Goal: Task Accomplishment & Management: Check status

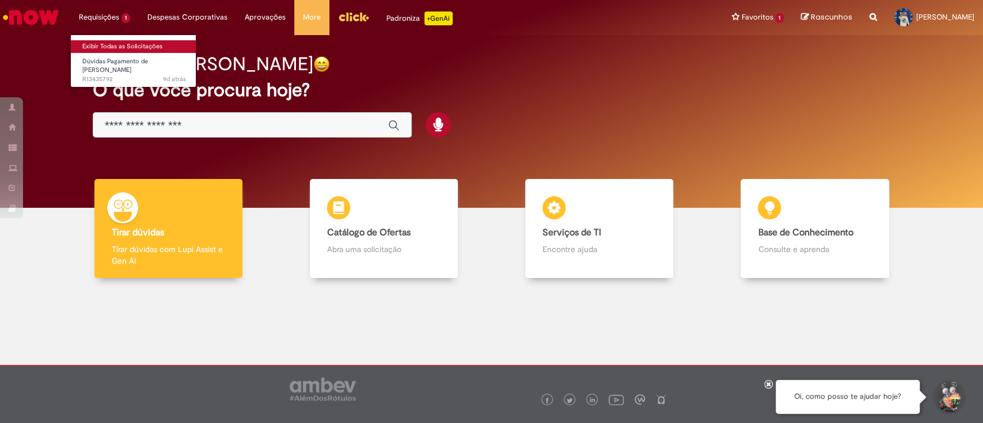
click at [128, 40] on link "Exibir Todas as Solicitações" at bounding box center [134, 46] width 127 height 13
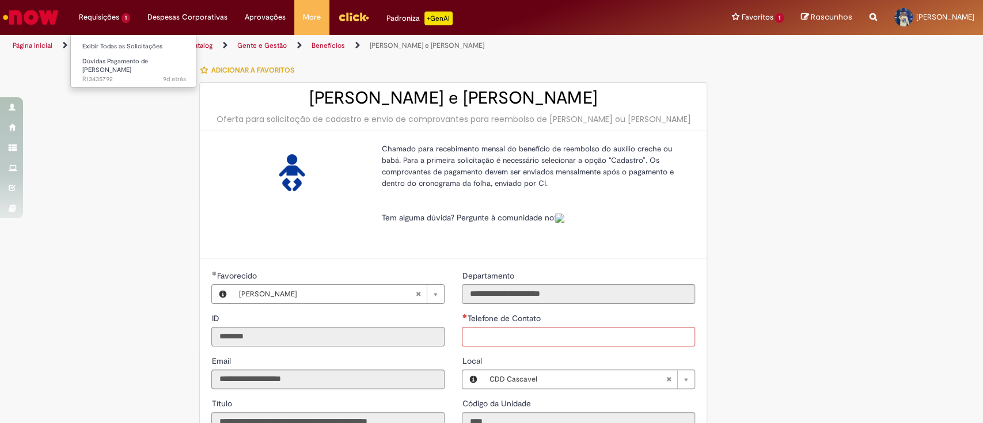
click at [101, 21] on li "Requisições 1 Exibir Todas as Solicitações Dúvidas Pagamento de Salário 9d atrá…" at bounding box center [104, 17] width 69 height 35
click at [152, 48] on link "Exibir Todas as Solicitações" at bounding box center [134, 46] width 127 height 13
